Goal: Ask a question

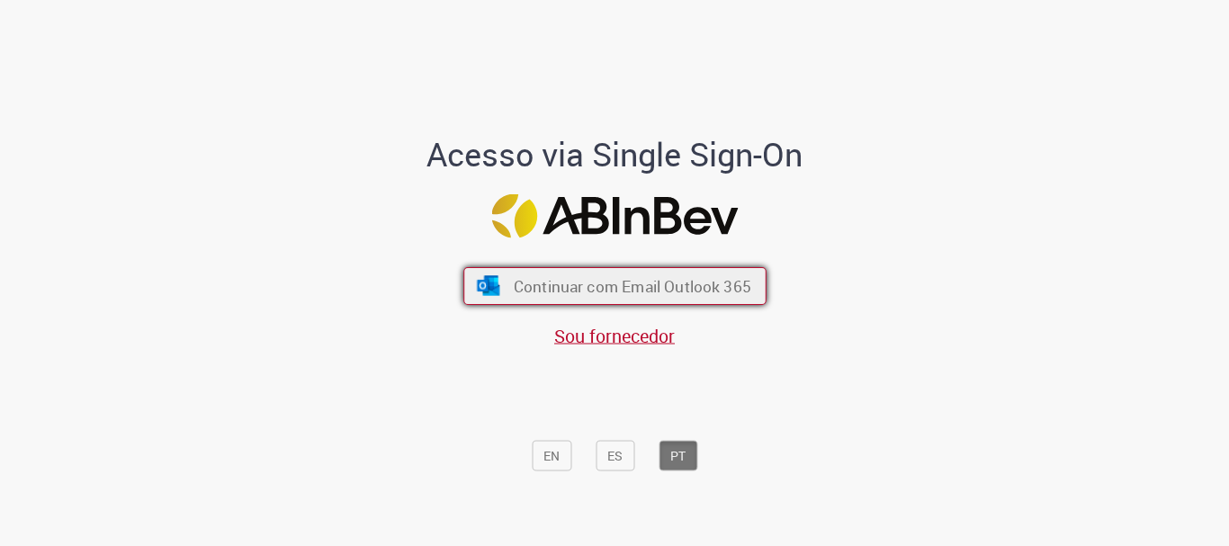
click at [542, 303] on button "Continuar com Email Outlook 365" at bounding box center [614, 286] width 303 height 38
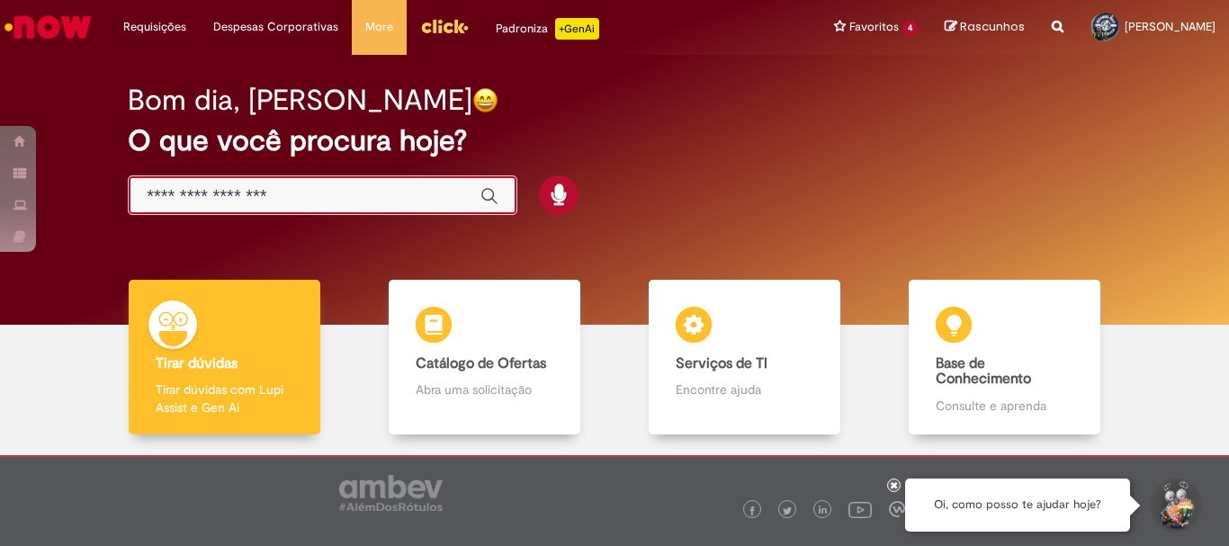
click at [251, 205] on input "Basta digitar aqui" at bounding box center [305, 196] width 316 height 21
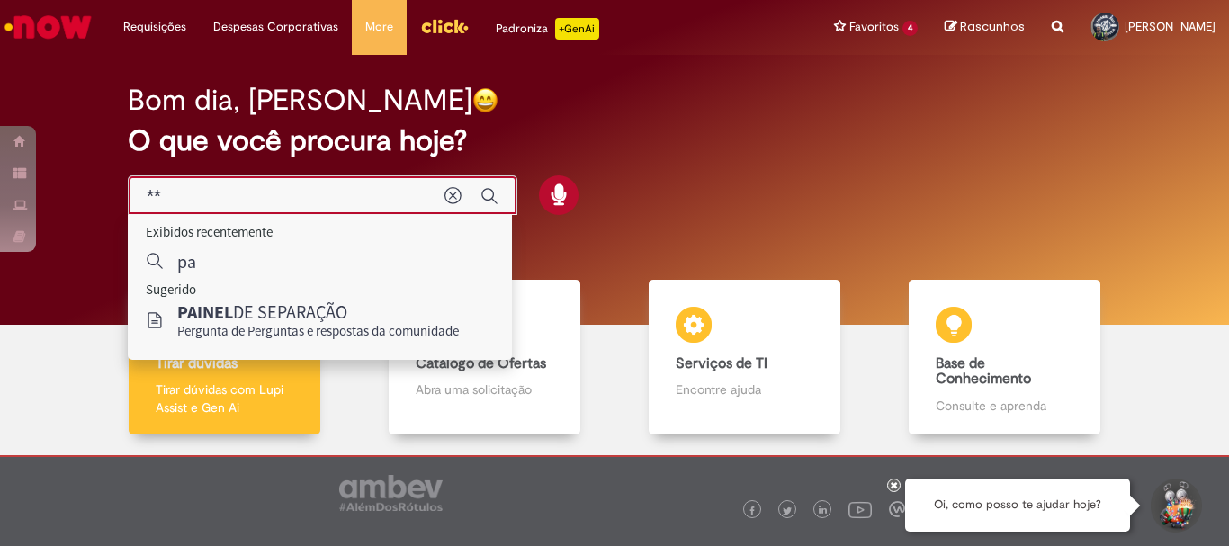
type input "*"
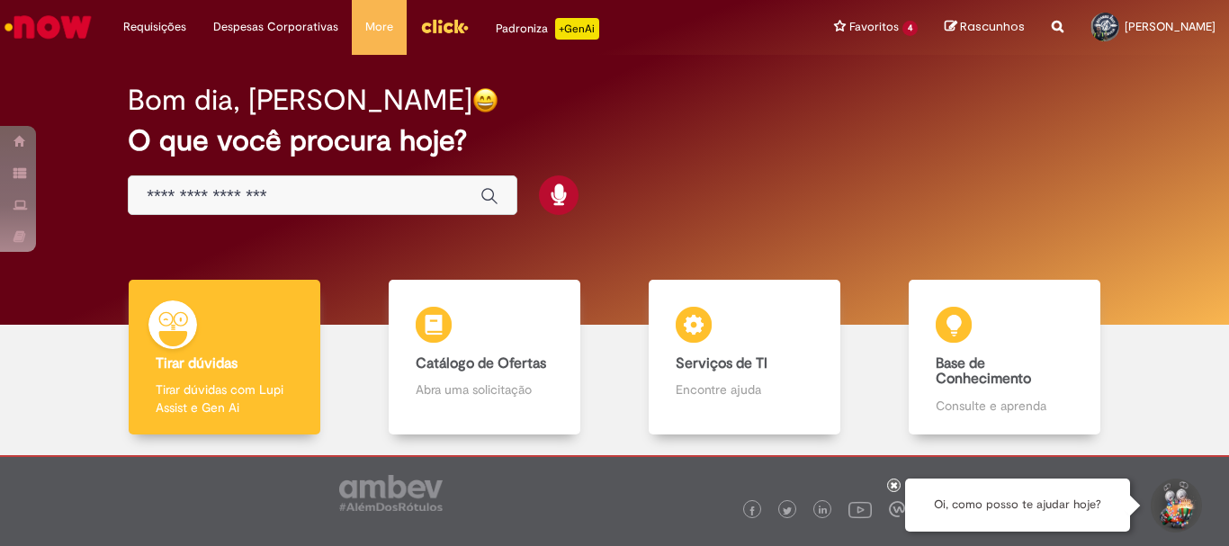
click at [901, 478] on div at bounding box center [701, 489] width 501 height 64
click at [897, 478] on div at bounding box center [701, 489] width 501 height 64
click at [898, 488] on div at bounding box center [893, 485] width 13 height 13
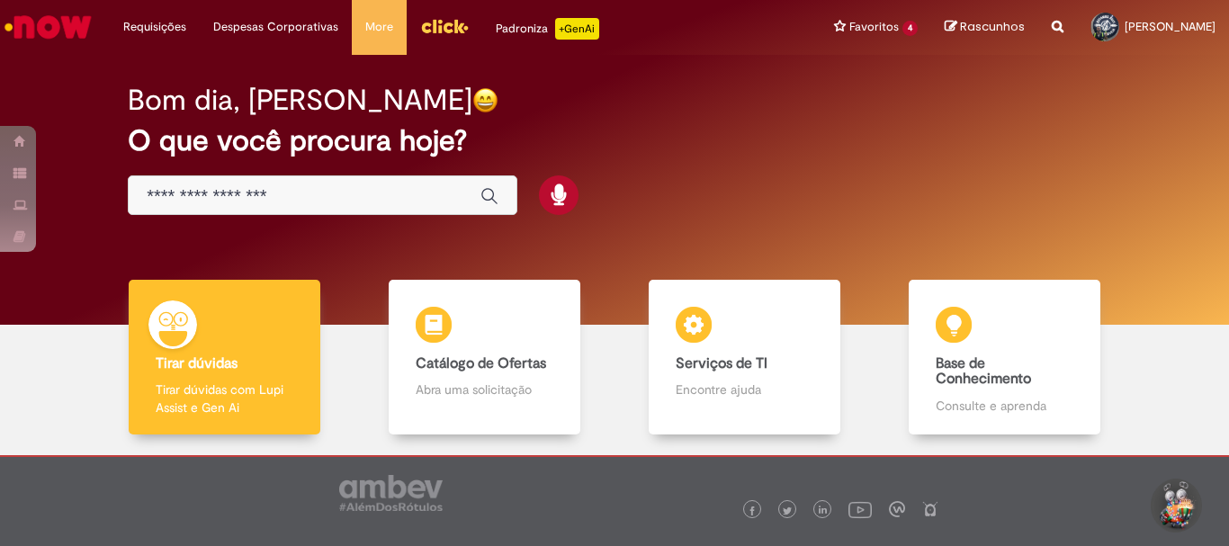
click at [217, 198] on input "Basta digitar aqui" at bounding box center [305, 196] width 316 height 21
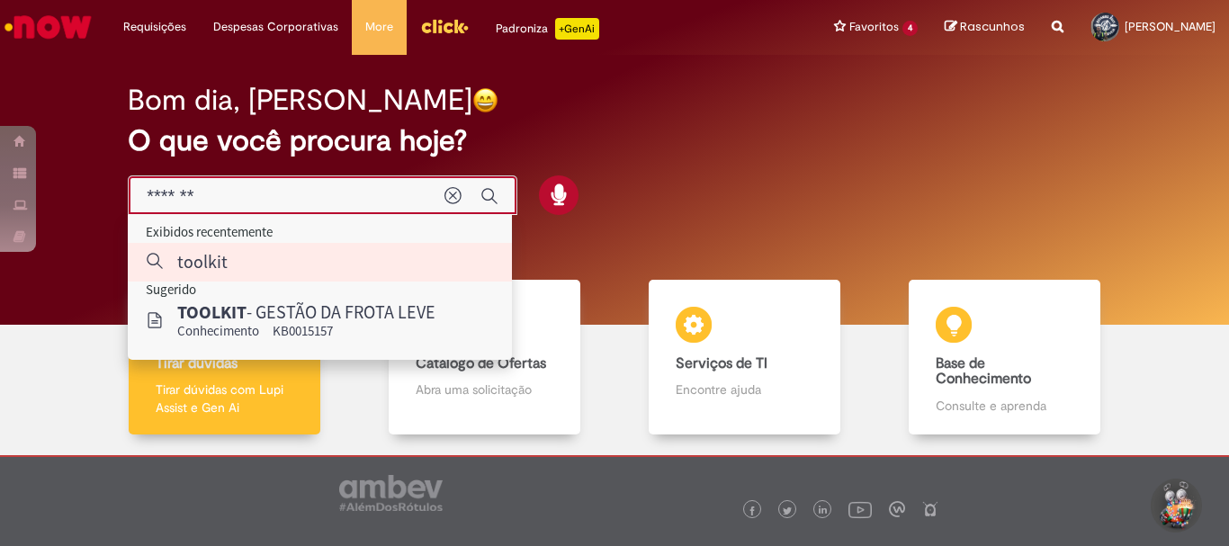
type input "*******"
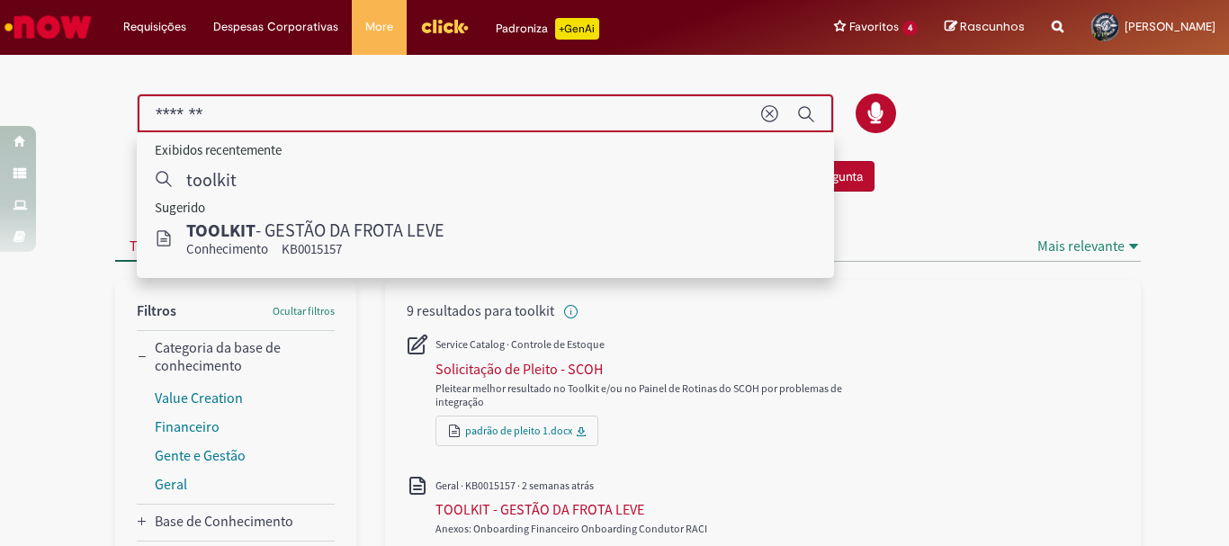
drag, startPoint x: 238, startPoint y: 106, endPoint x: 76, endPoint y: 106, distance: 161.1
